Goal: Transaction & Acquisition: Purchase product/service

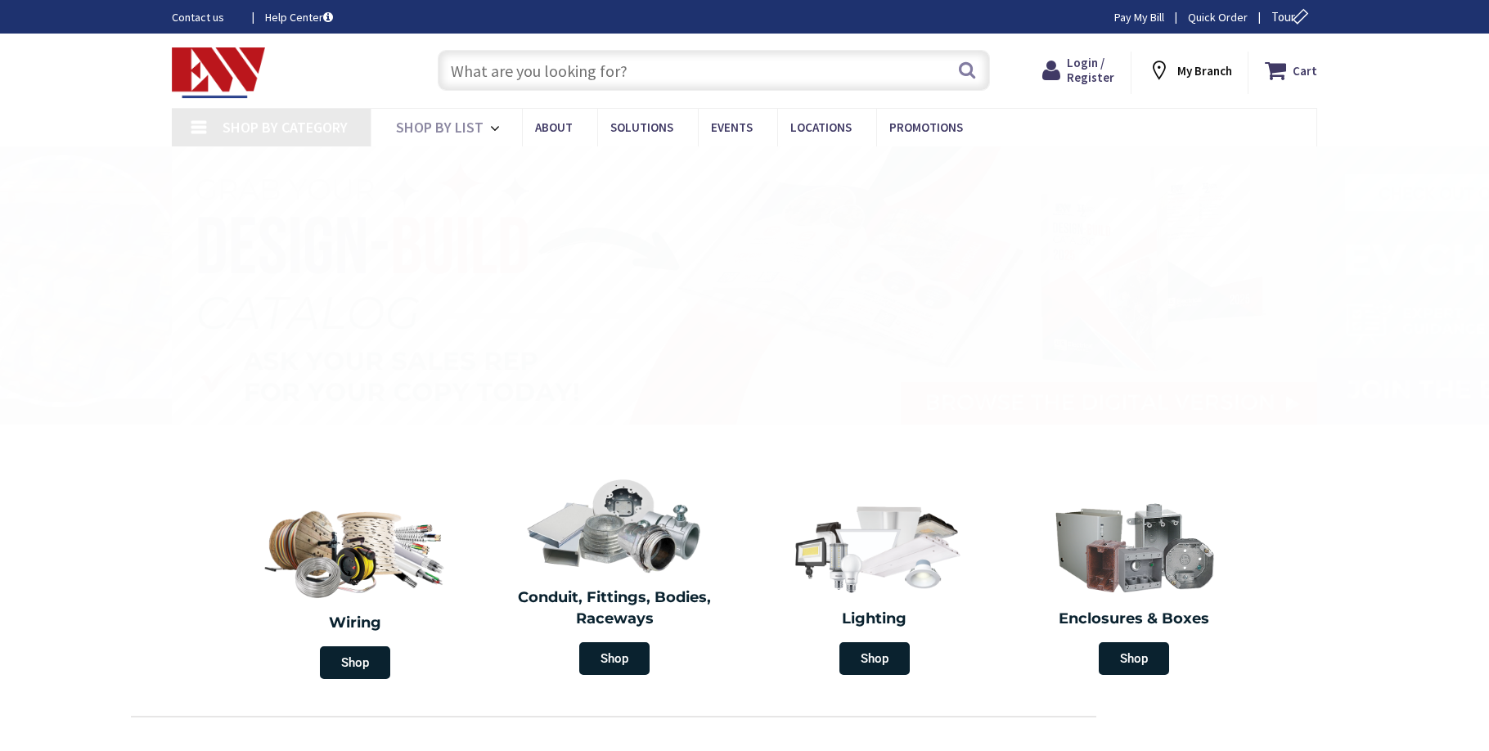
click at [496, 85] on input "text" at bounding box center [714, 70] width 552 height 41
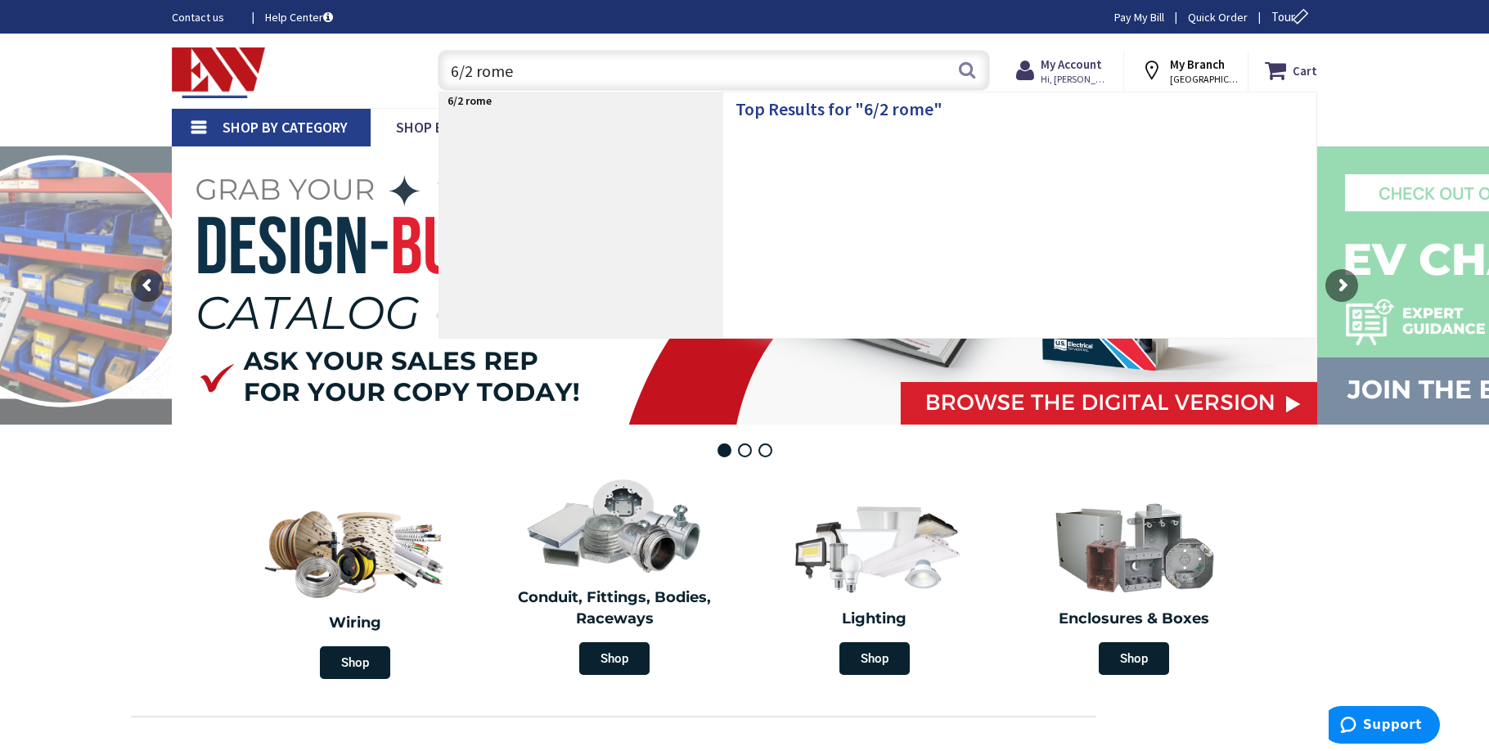
type input "6/2 romex"
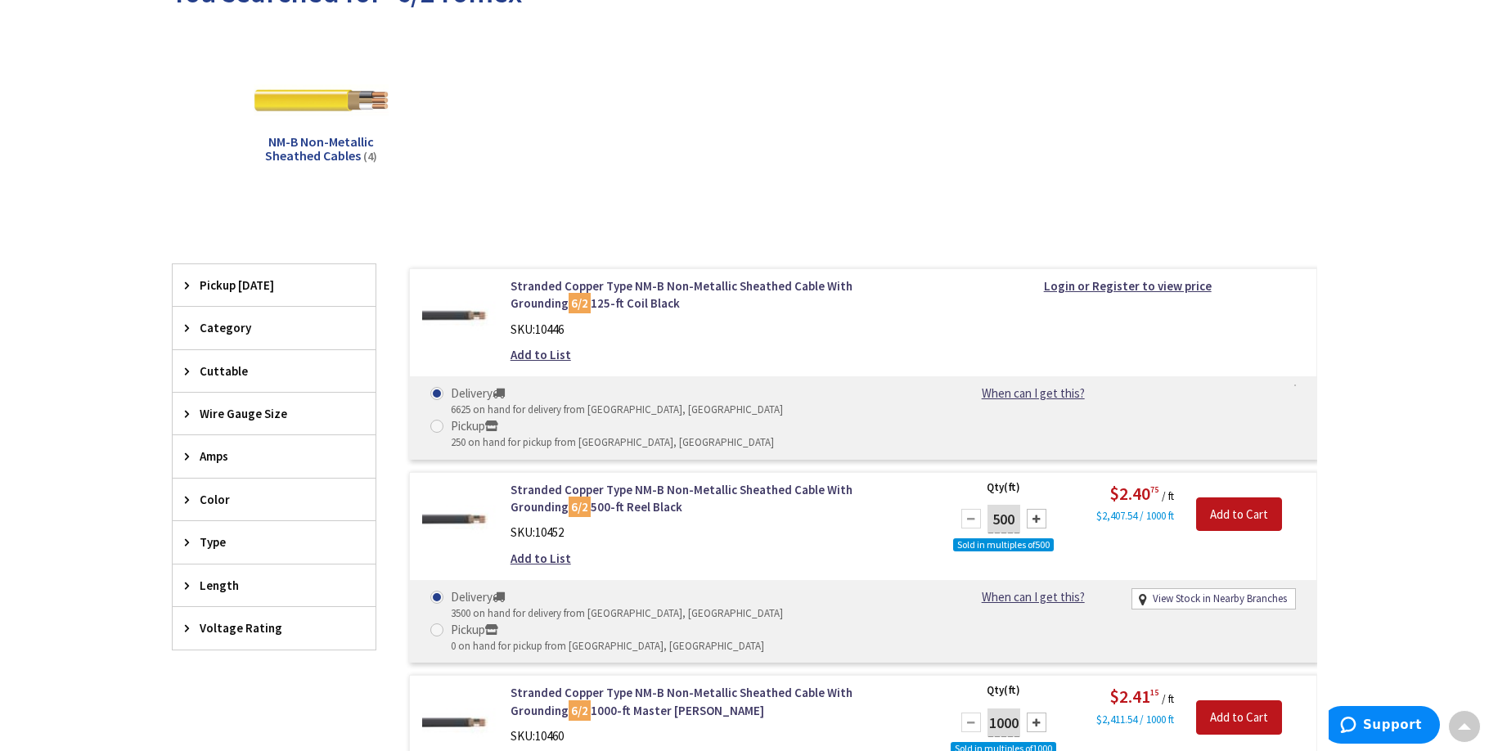
scroll to position [213, 0]
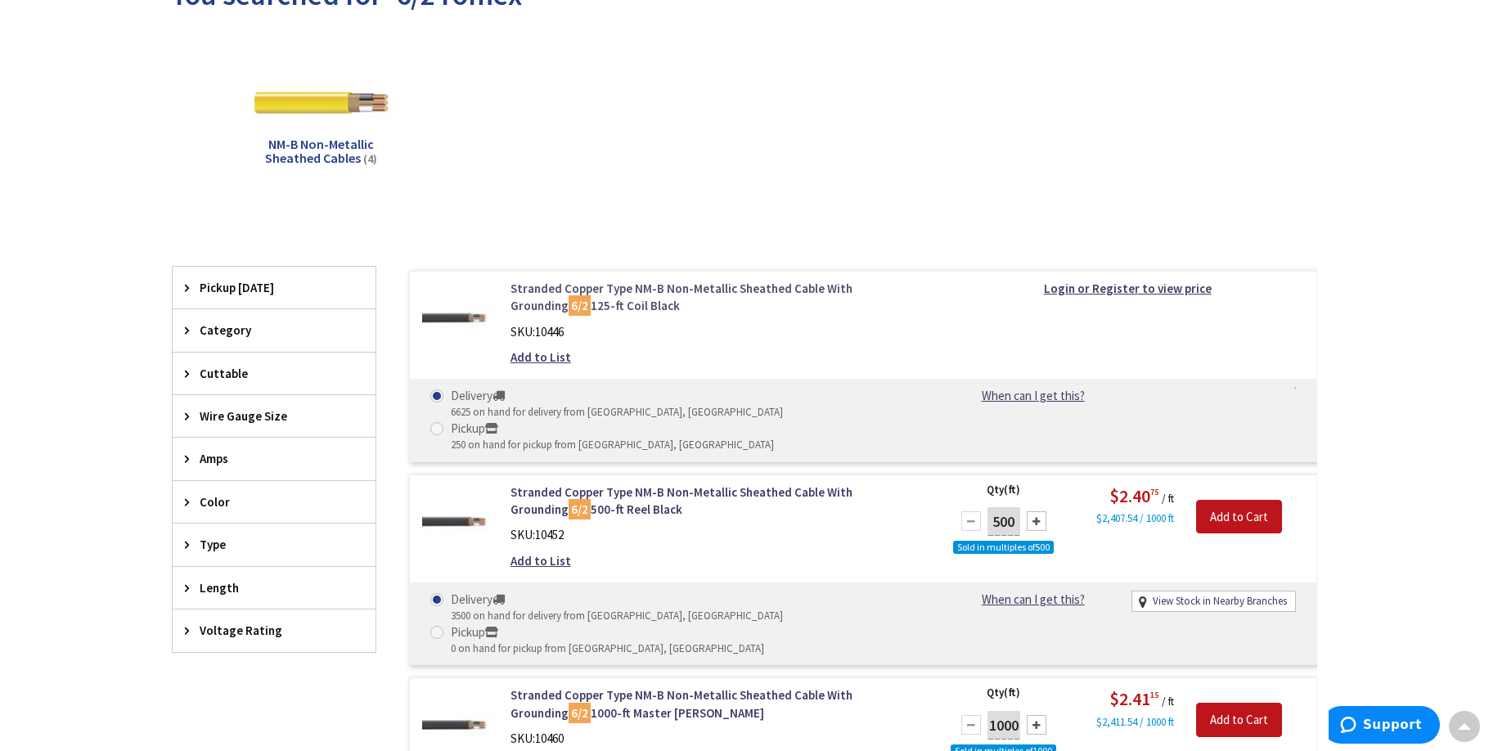
click at [573, 290] on link "Stranded Copper Type NM-B Non-Metallic Sheathed Cable With Grounding 6/2 125-ft…" at bounding box center [719, 297] width 417 height 35
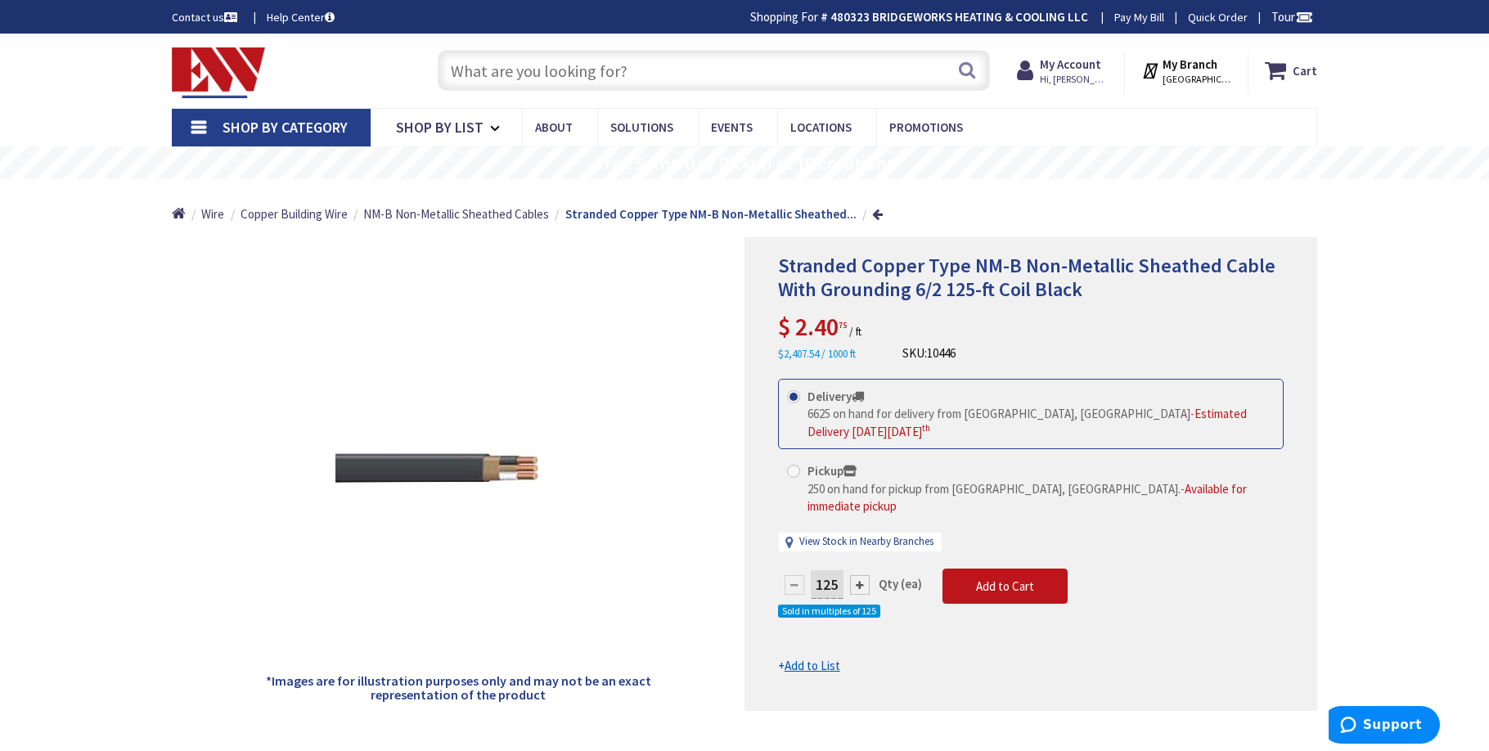
scroll to position [80, 0]
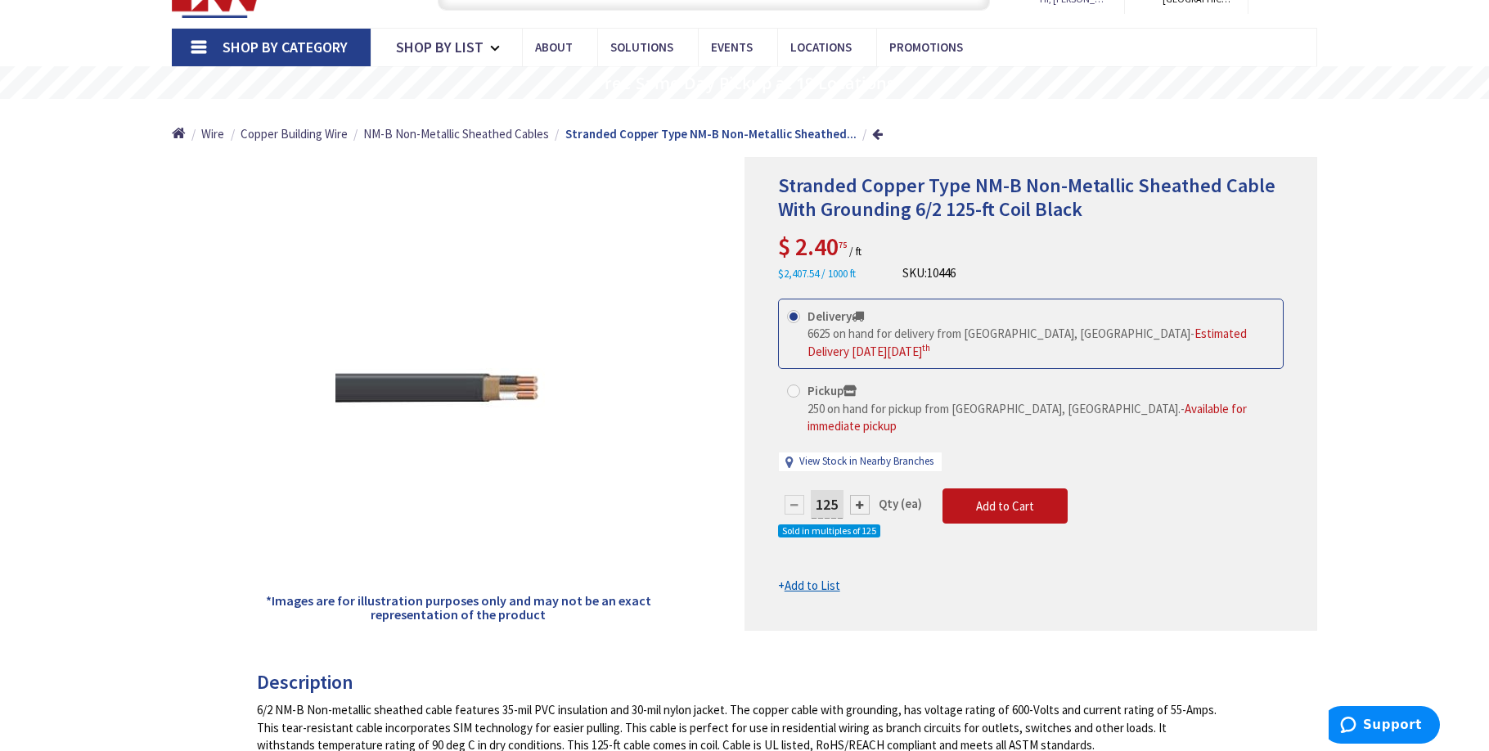
click at [808, 398] on strong "Pickup" at bounding box center [832, 391] width 49 height 16
click at [802, 396] on input "Pickup 250 on hand for pickup from Bristol, CT. - Available for immediate pickup" at bounding box center [796, 390] width 11 height 11
radio input "true"
click at [1006, 498] on span "Add to Cart" at bounding box center [1005, 506] width 58 height 16
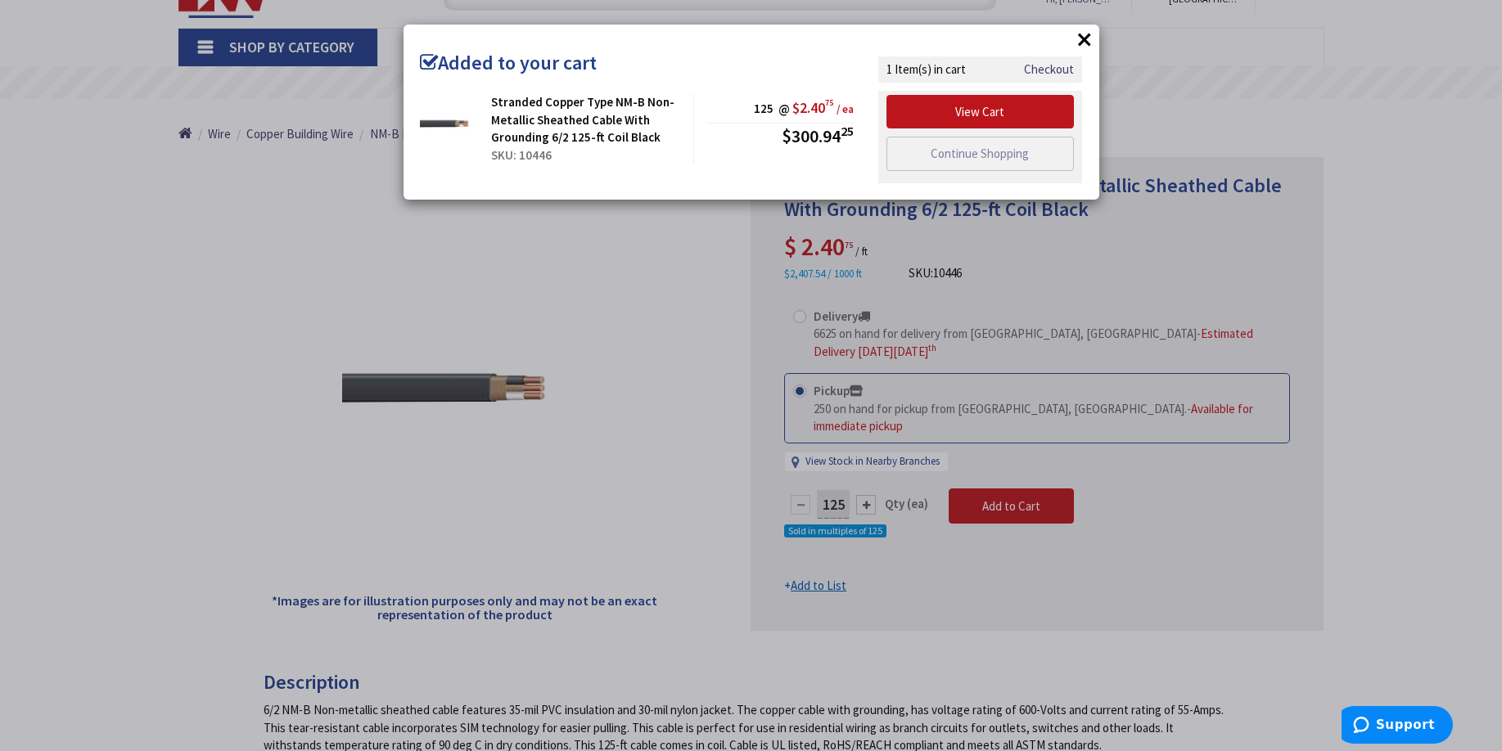
click at [1081, 38] on button "×" at bounding box center [1084, 39] width 25 height 25
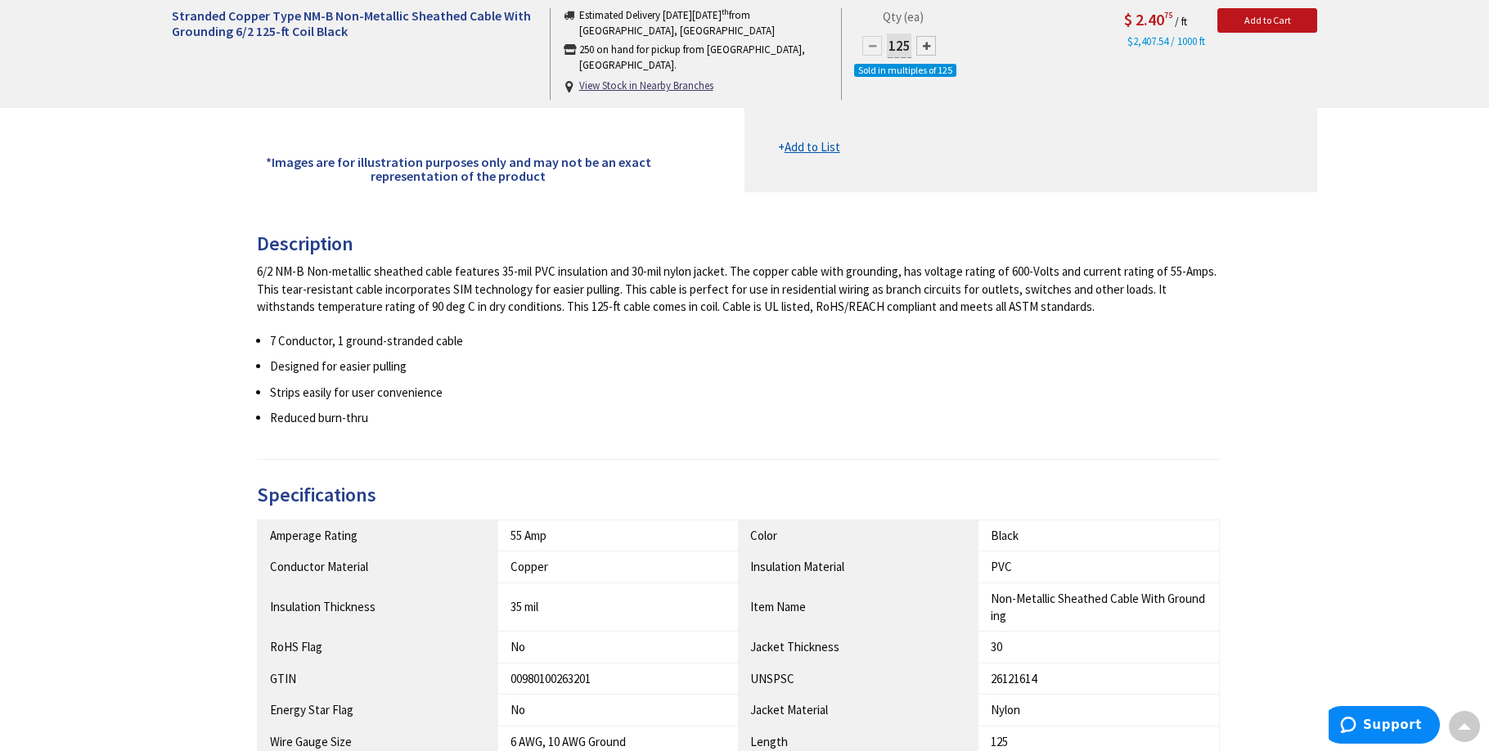
scroll to position [0, 0]
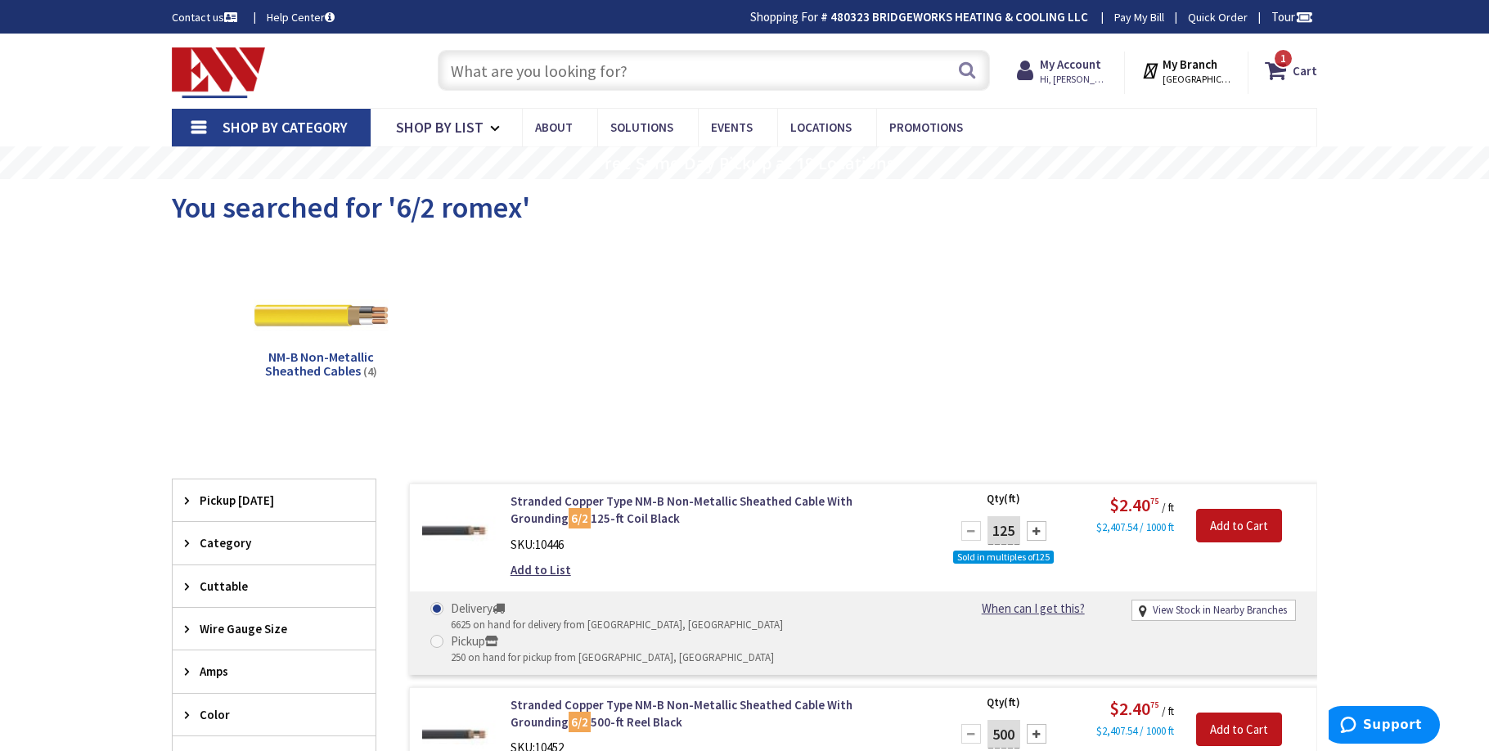
click at [534, 61] on input "text" at bounding box center [714, 70] width 552 height 41
click at [608, 78] on input "text" at bounding box center [714, 70] width 552 height 41
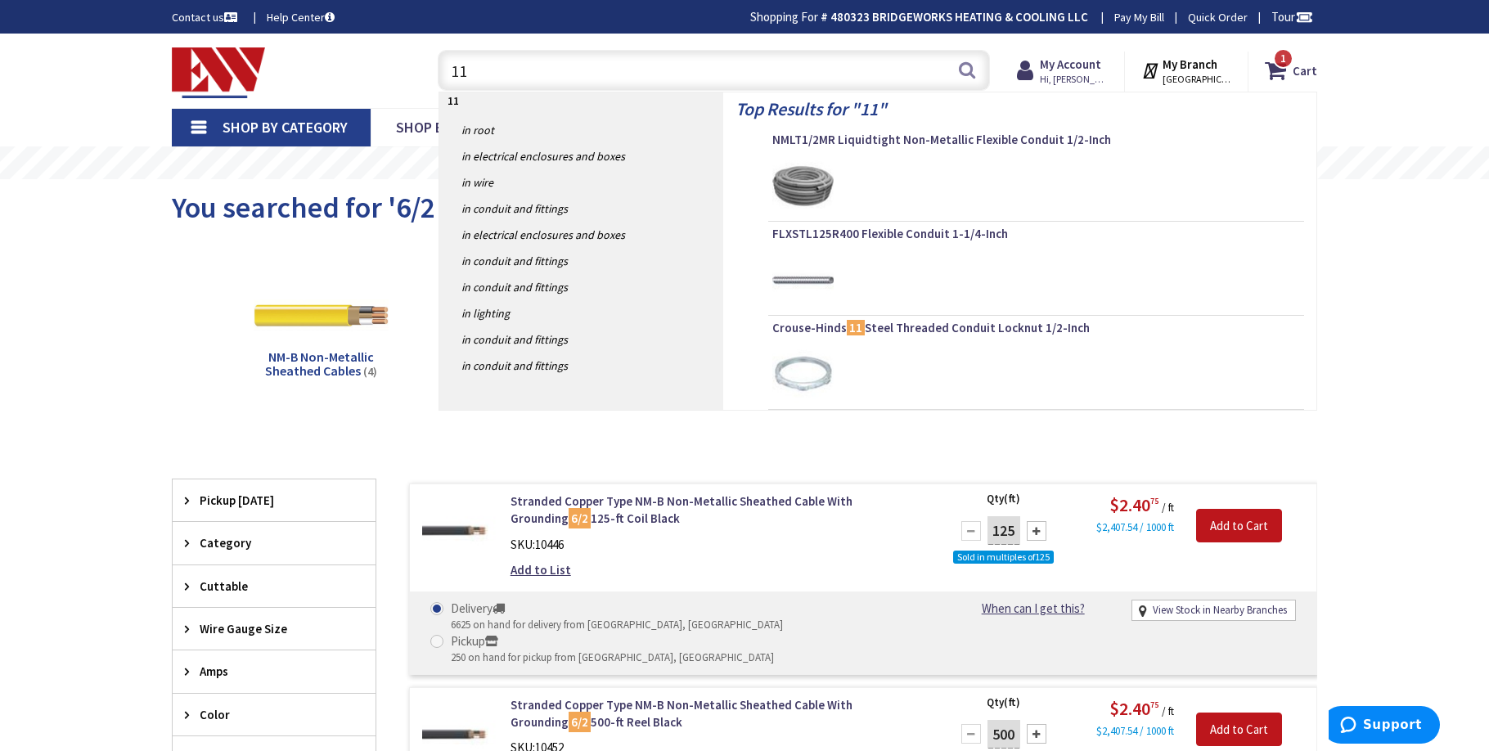
type input "1"
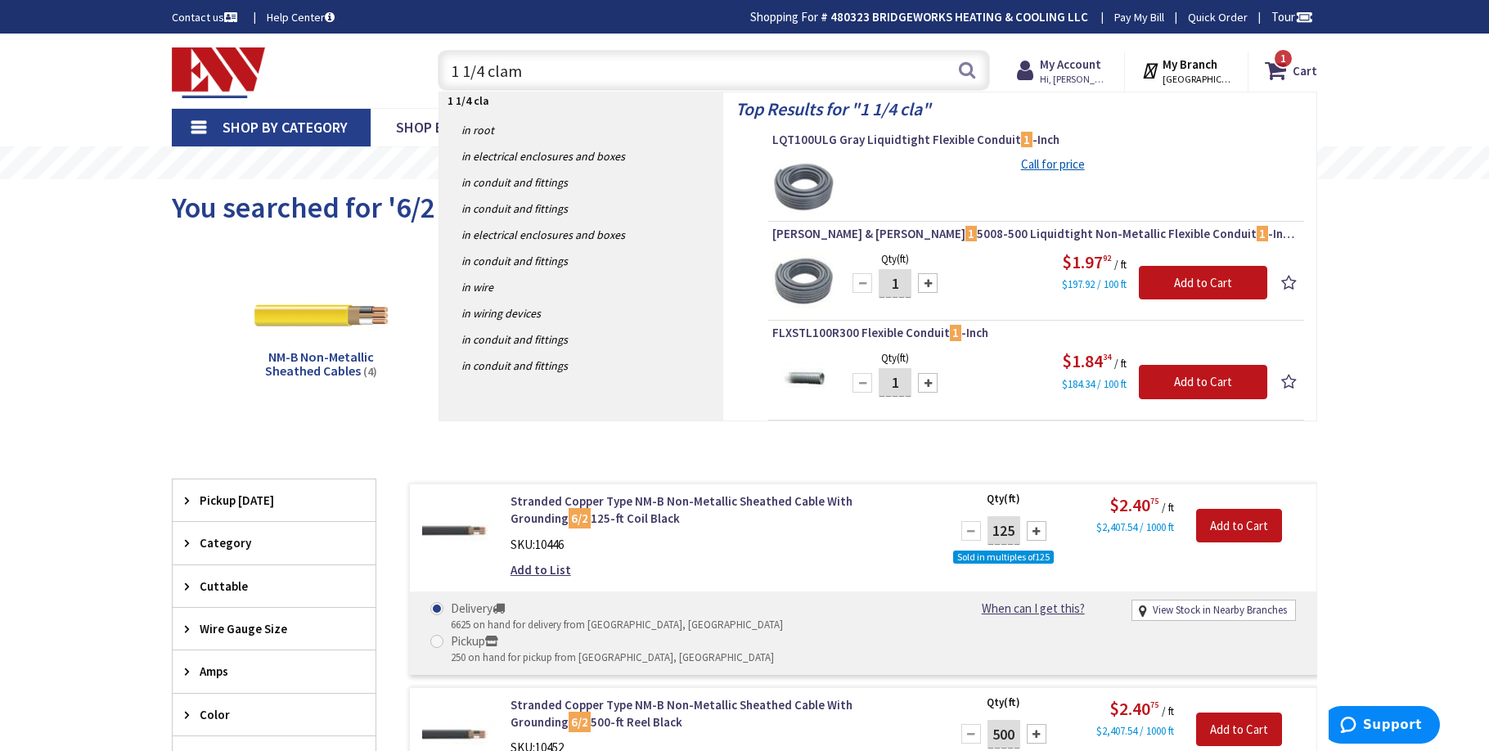
type input "1 1/4 clamp"
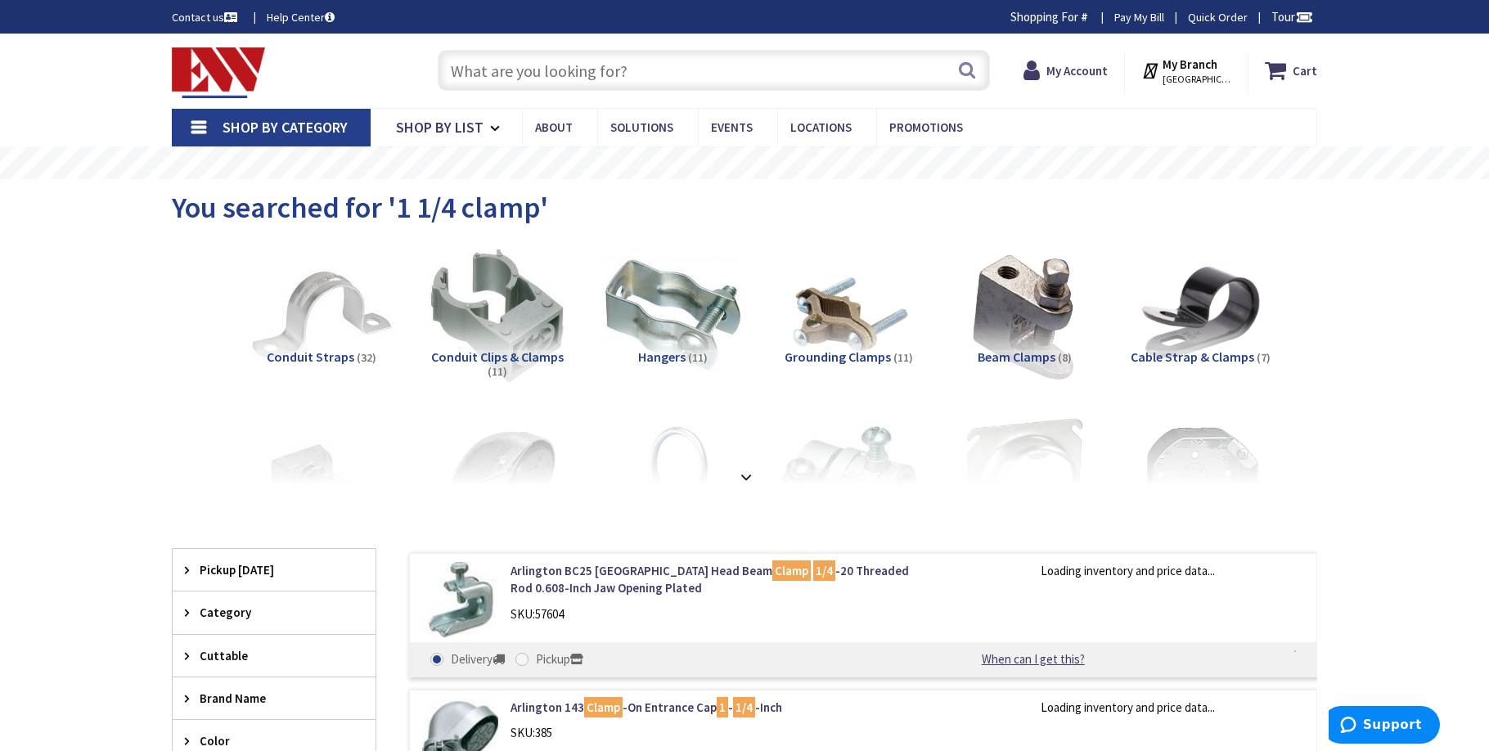
click at [343, 317] on img at bounding box center [321, 315] width 148 height 148
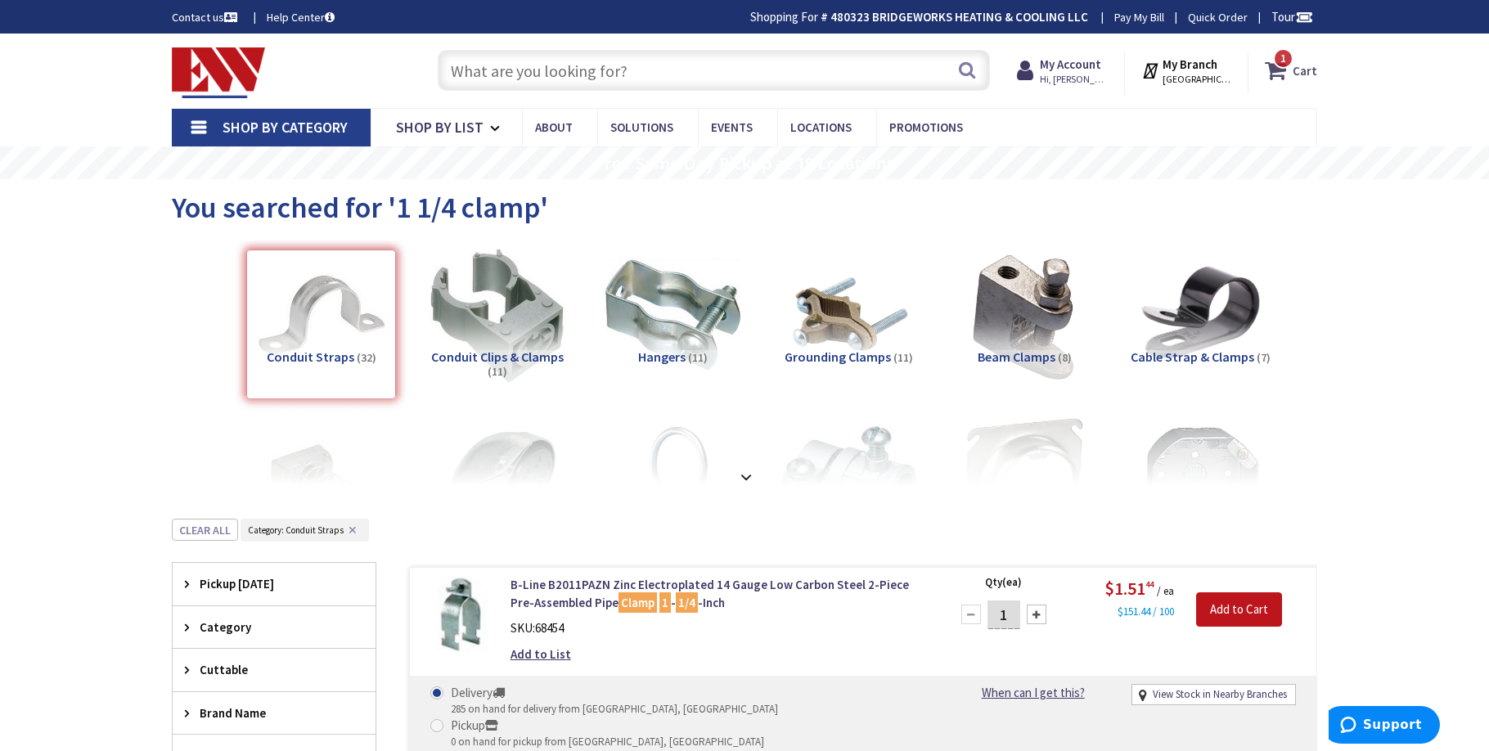
click at [1296, 73] on strong "Cart" at bounding box center [1305, 70] width 25 height 29
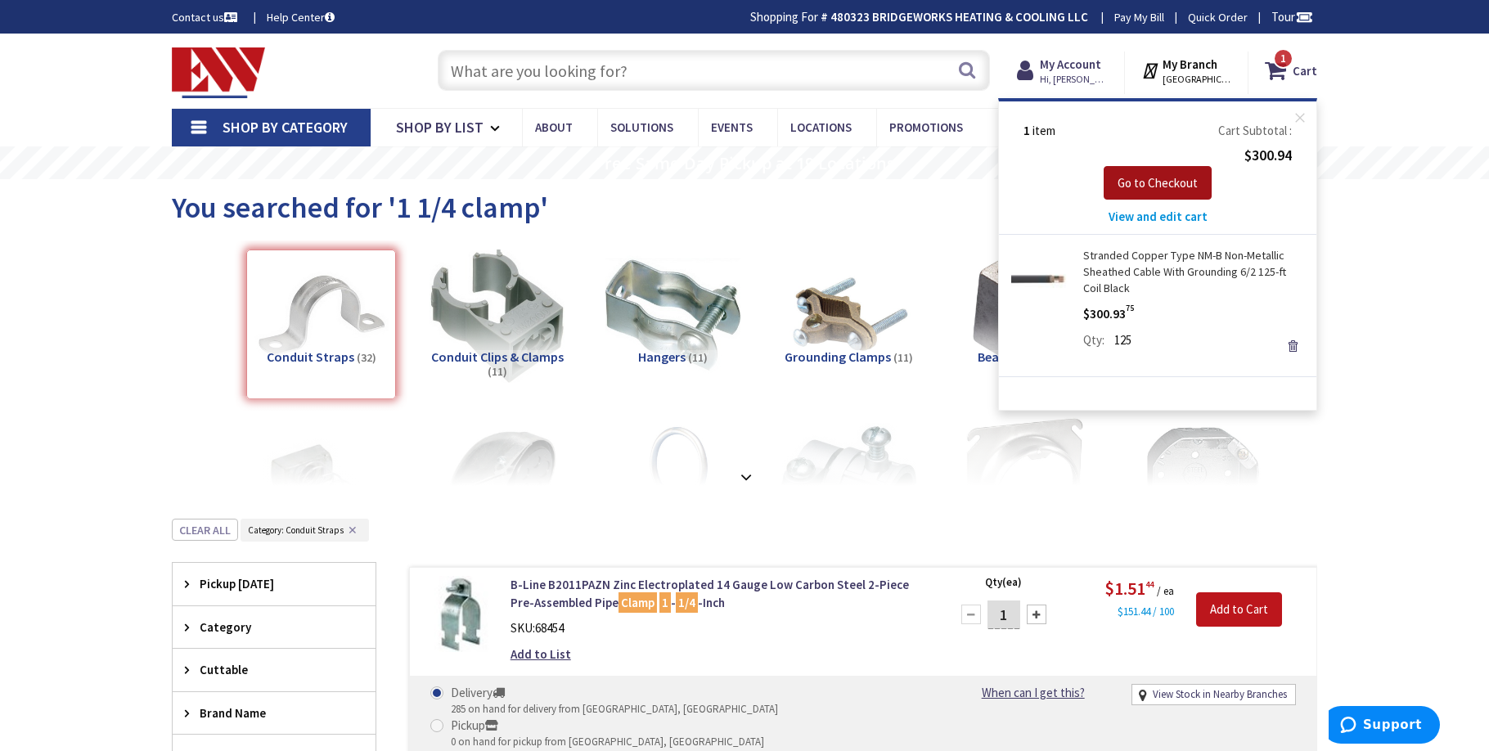
click at [1164, 175] on span "Go to Checkout" at bounding box center [1158, 183] width 80 height 16
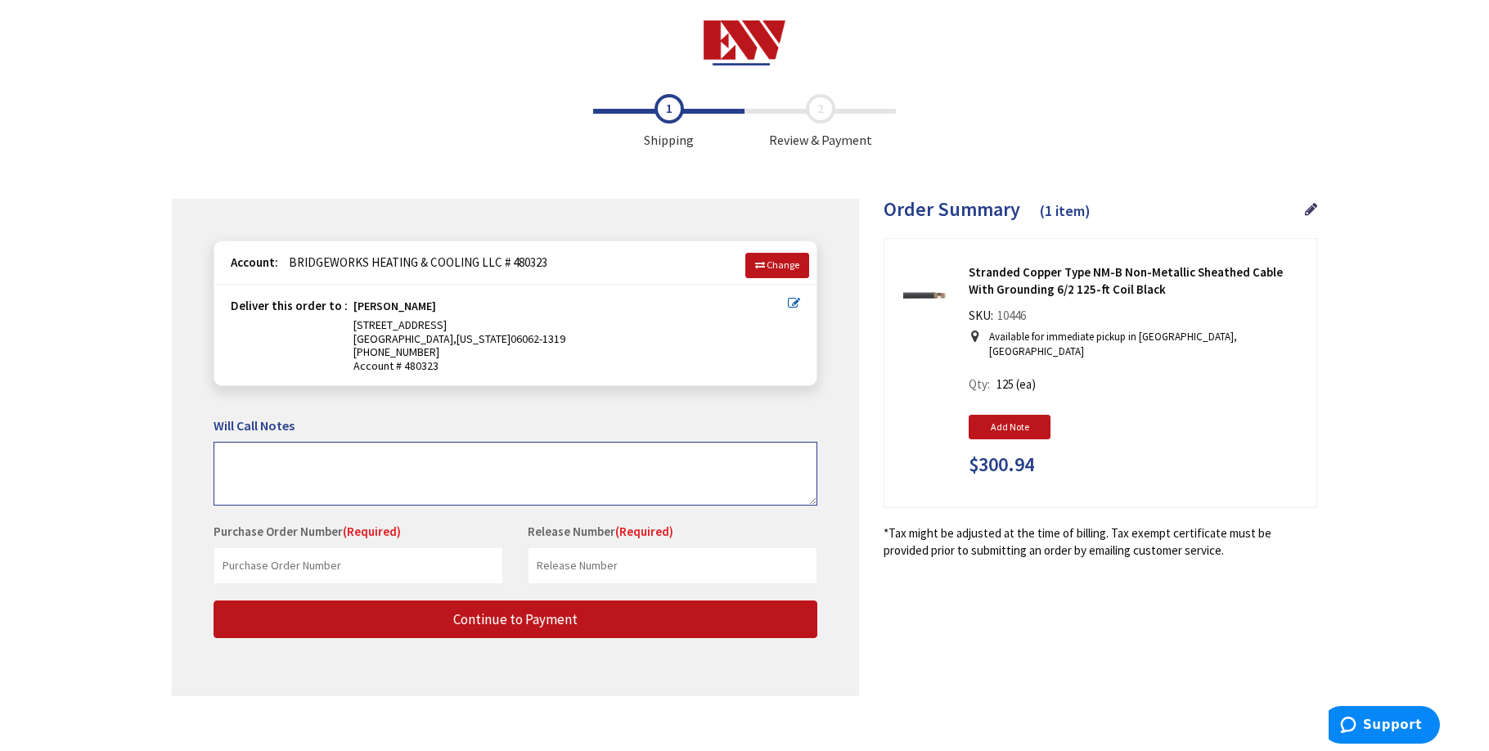
click at [351, 474] on textarea at bounding box center [516, 474] width 604 height 64
click at [296, 566] on input "text" at bounding box center [359, 565] width 290 height 37
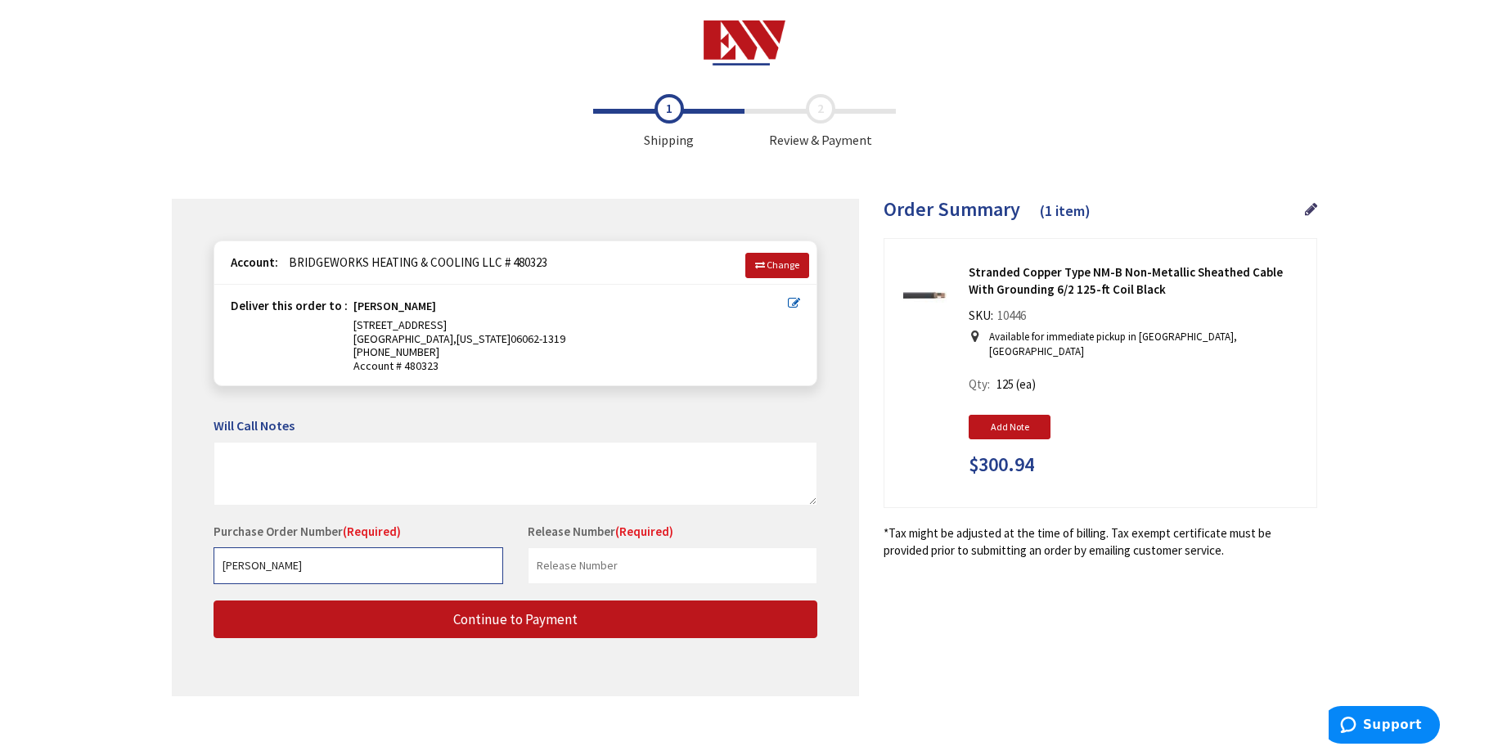
type input "[PERSON_NAME]"
click at [660, 565] on input "text" at bounding box center [673, 565] width 290 height 37
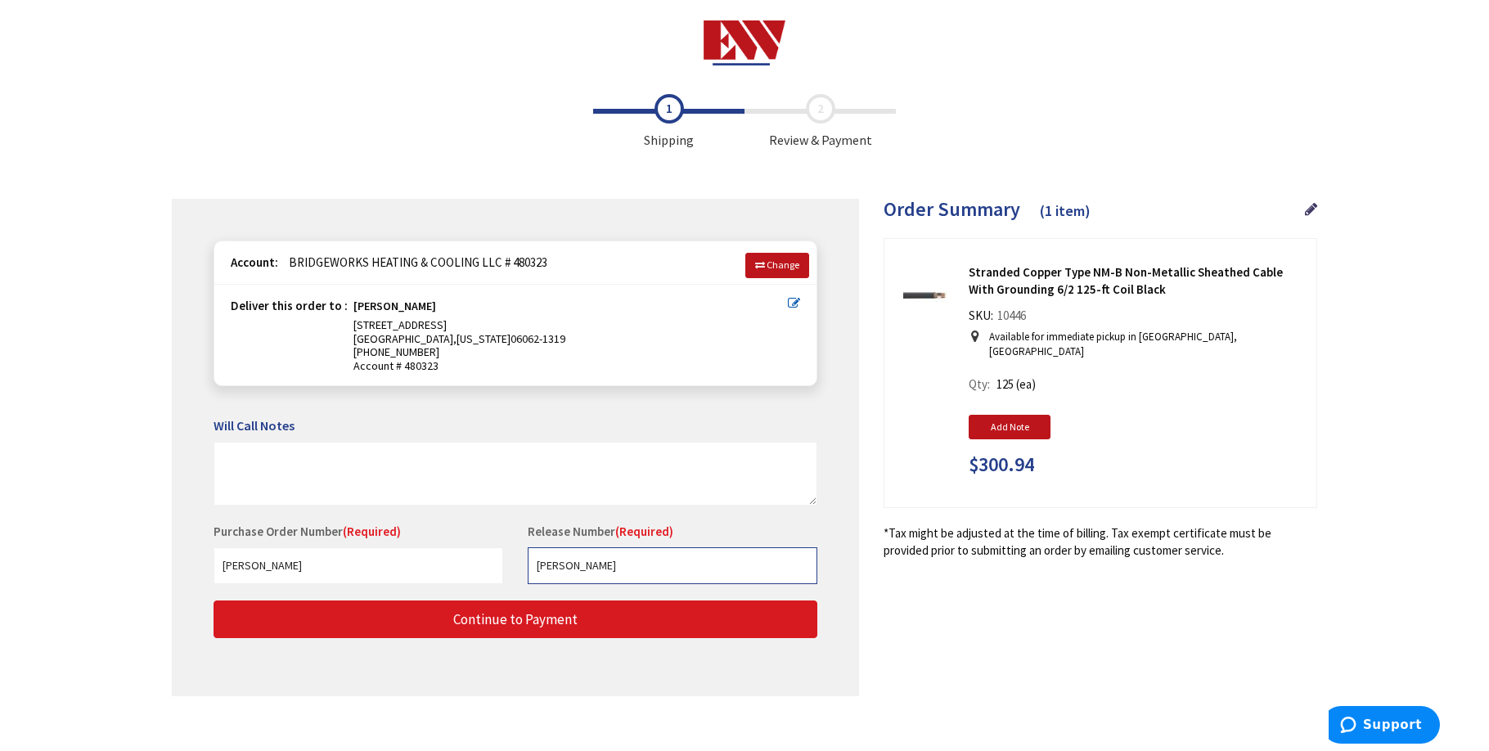
type input "[PERSON_NAME]"
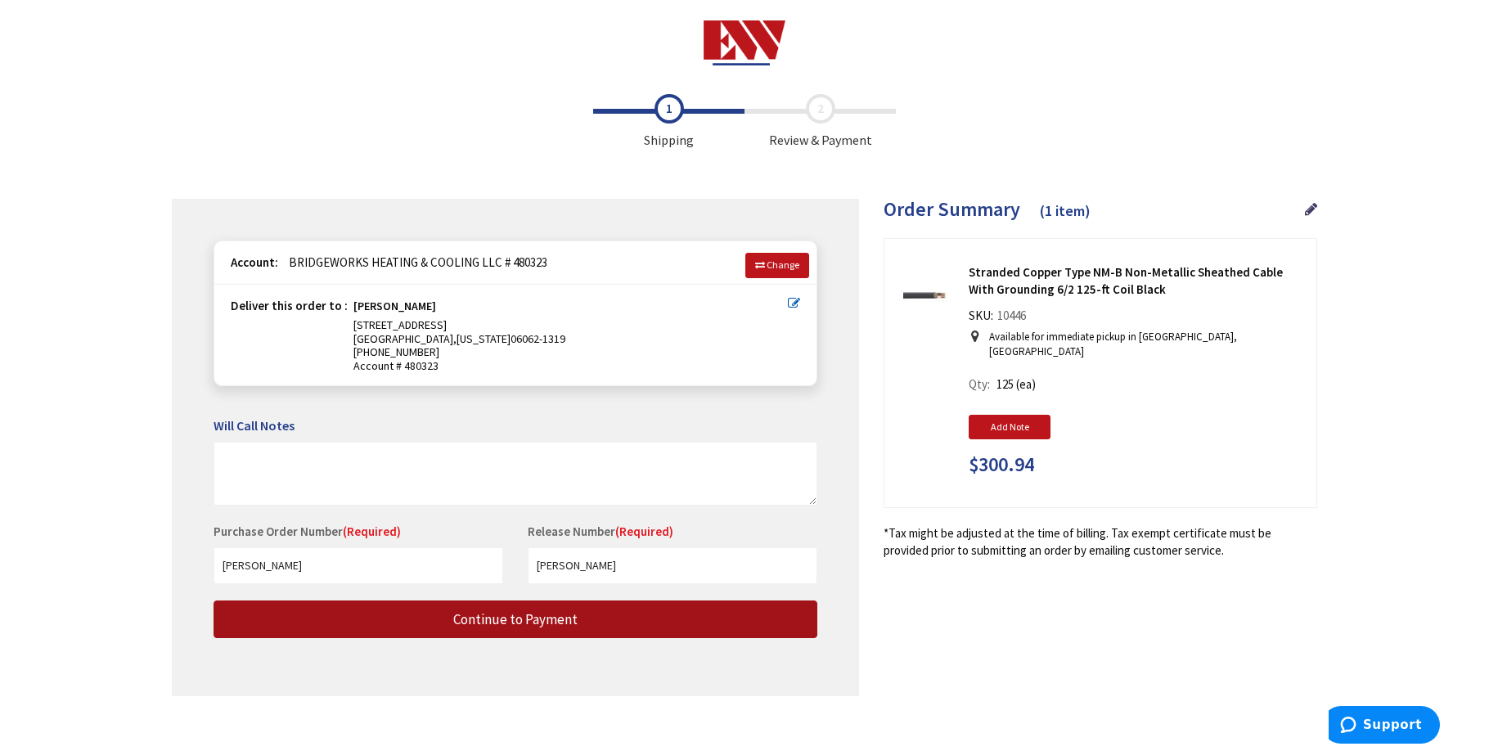
click at [571, 628] on button "Continue to Payment" at bounding box center [516, 620] width 604 height 38
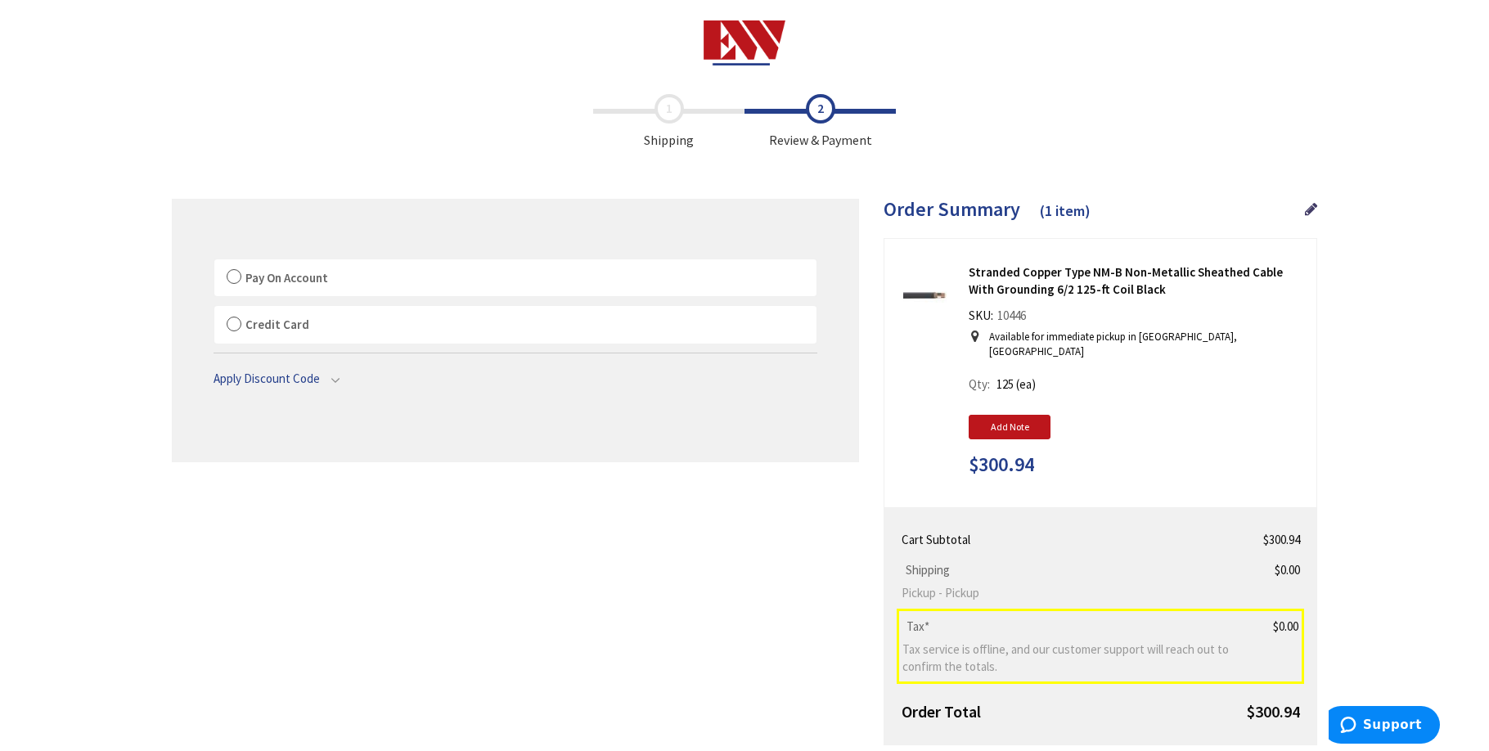
click at [263, 267] on label "Pay On Account" at bounding box center [515, 278] width 602 height 38
click at [214, 263] on input "Pay On Account" at bounding box center [214, 263] width 0 height 0
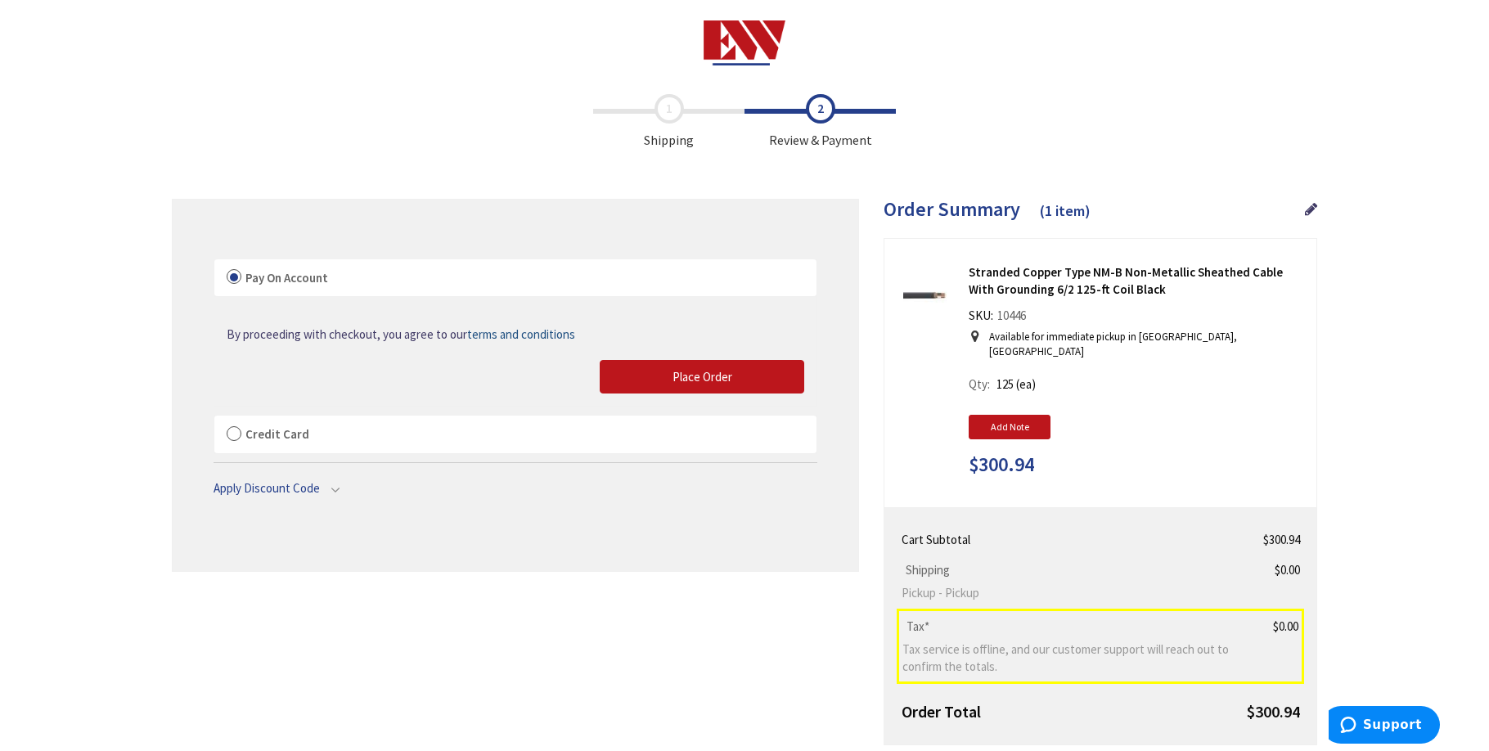
scroll to position [102, 0]
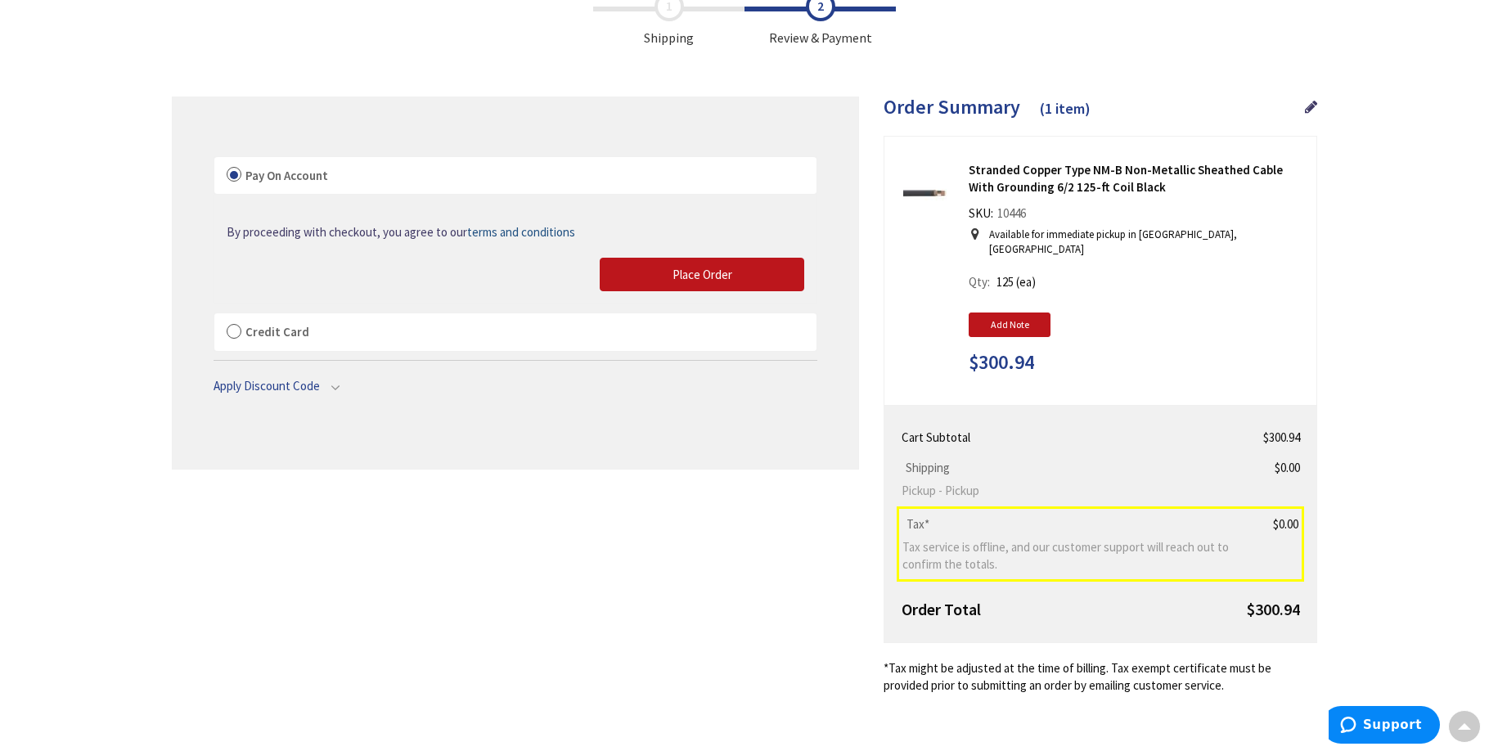
click at [957, 552] on span "Tax service is offline, and our customer support will reach out to confirm the …" at bounding box center [1068, 555] width 331 height 35
click at [747, 281] on button "Place Order" at bounding box center [702, 275] width 205 height 34
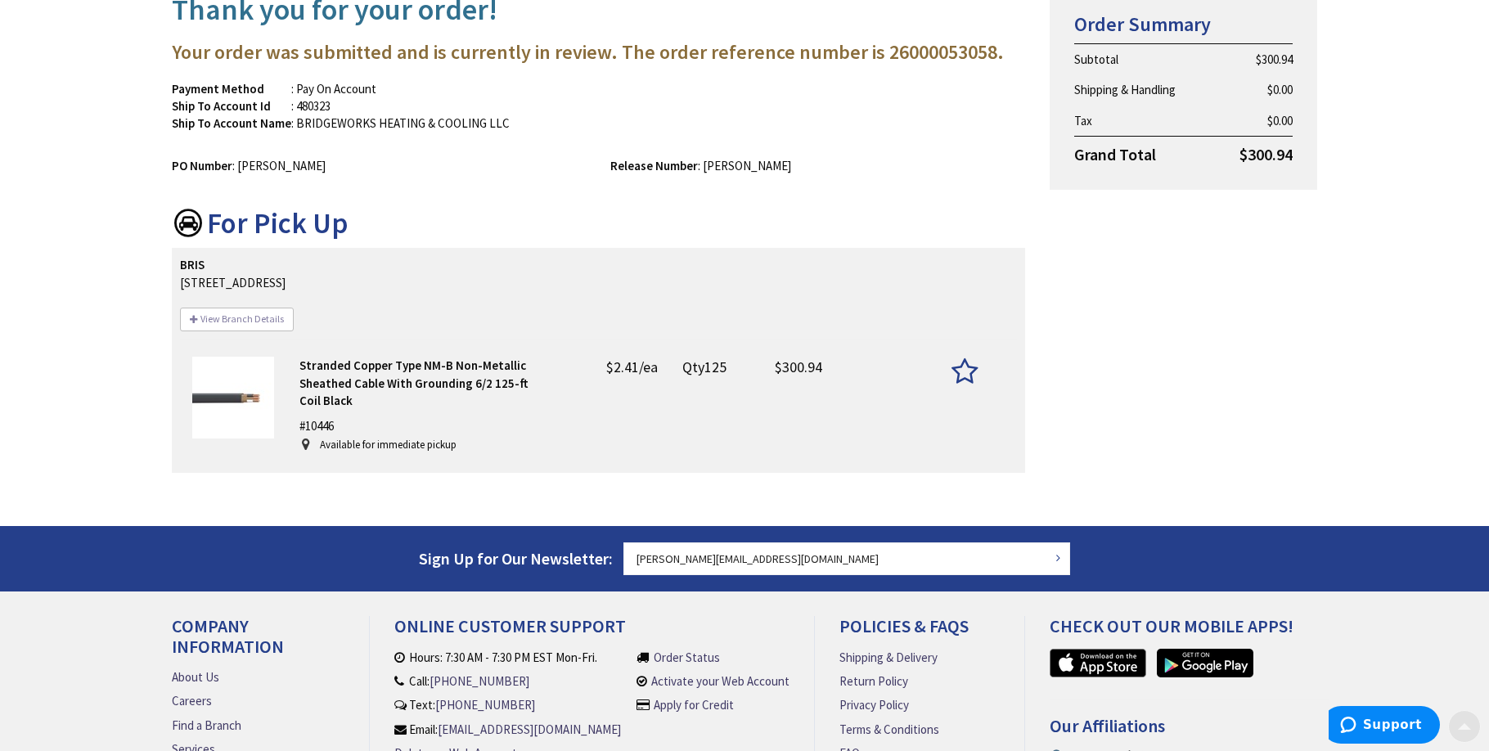
scroll to position [244, 0]
